Goal: Find specific page/section: Find specific page/section

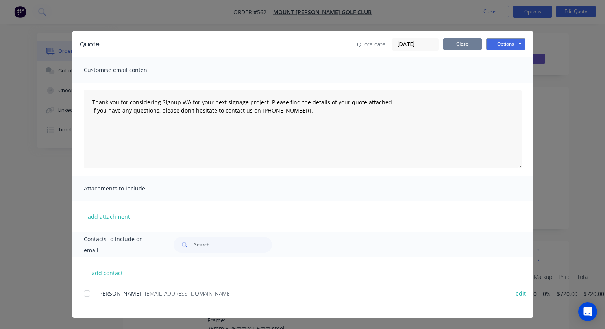
click at [455, 45] on button "Close" at bounding box center [462, 44] width 39 height 12
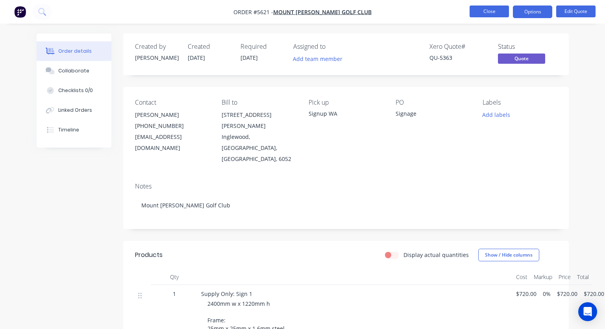
click at [492, 11] on button "Close" at bounding box center [489, 12] width 39 height 12
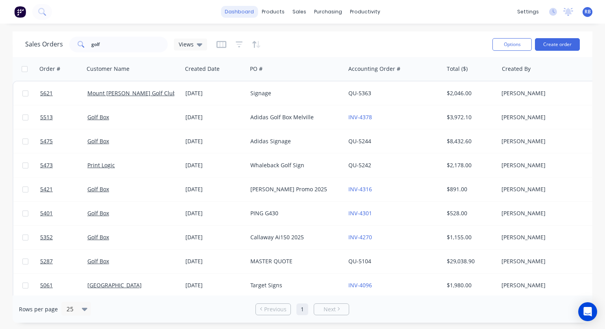
click at [243, 7] on link "dashboard" at bounding box center [239, 12] width 37 height 12
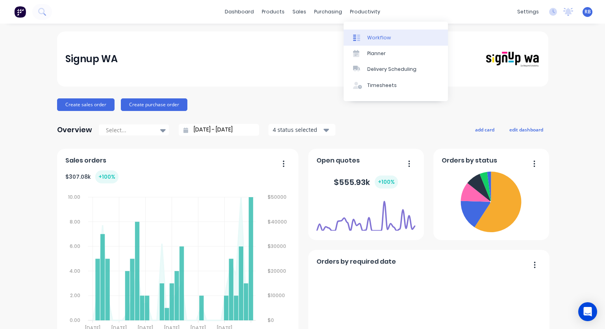
click at [390, 33] on link "Workflow" at bounding box center [396, 38] width 104 height 16
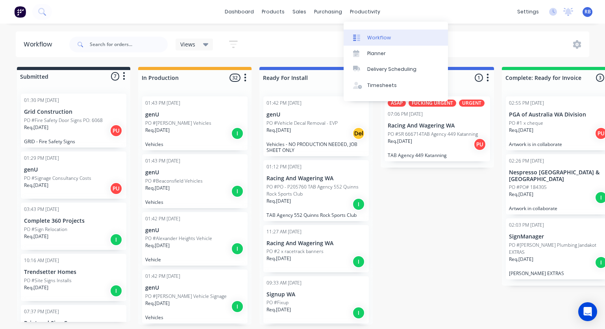
click at [376, 37] on div "Workflow" at bounding box center [379, 37] width 24 height 7
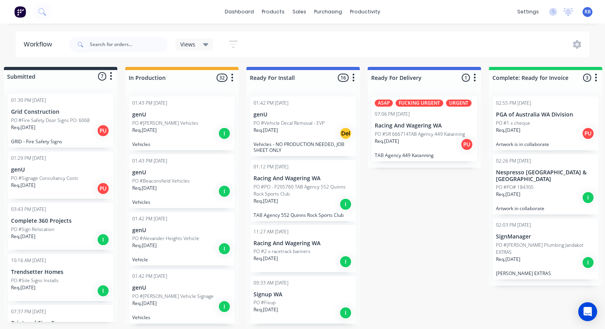
scroll to position [0, 15]
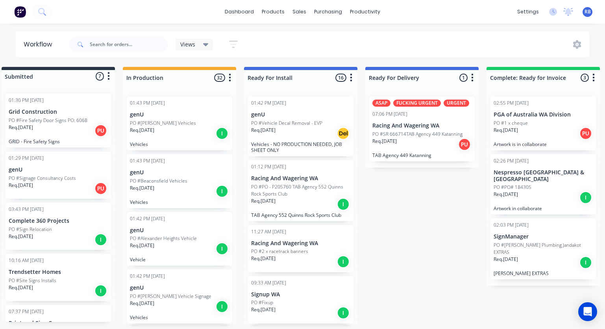
click at [538, 120] on div "PO #1 x cheque" at bounding box center [543, 123] width 99 height 7
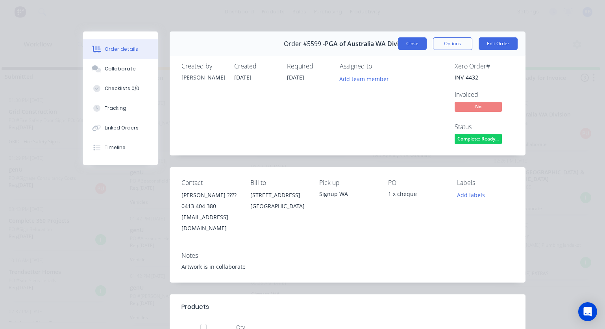
click at [415, 41] on button "Close" at bounding box center [412, 43] width 29 height 13
